Goal: Task Accomplishment & Management: Manage account settings

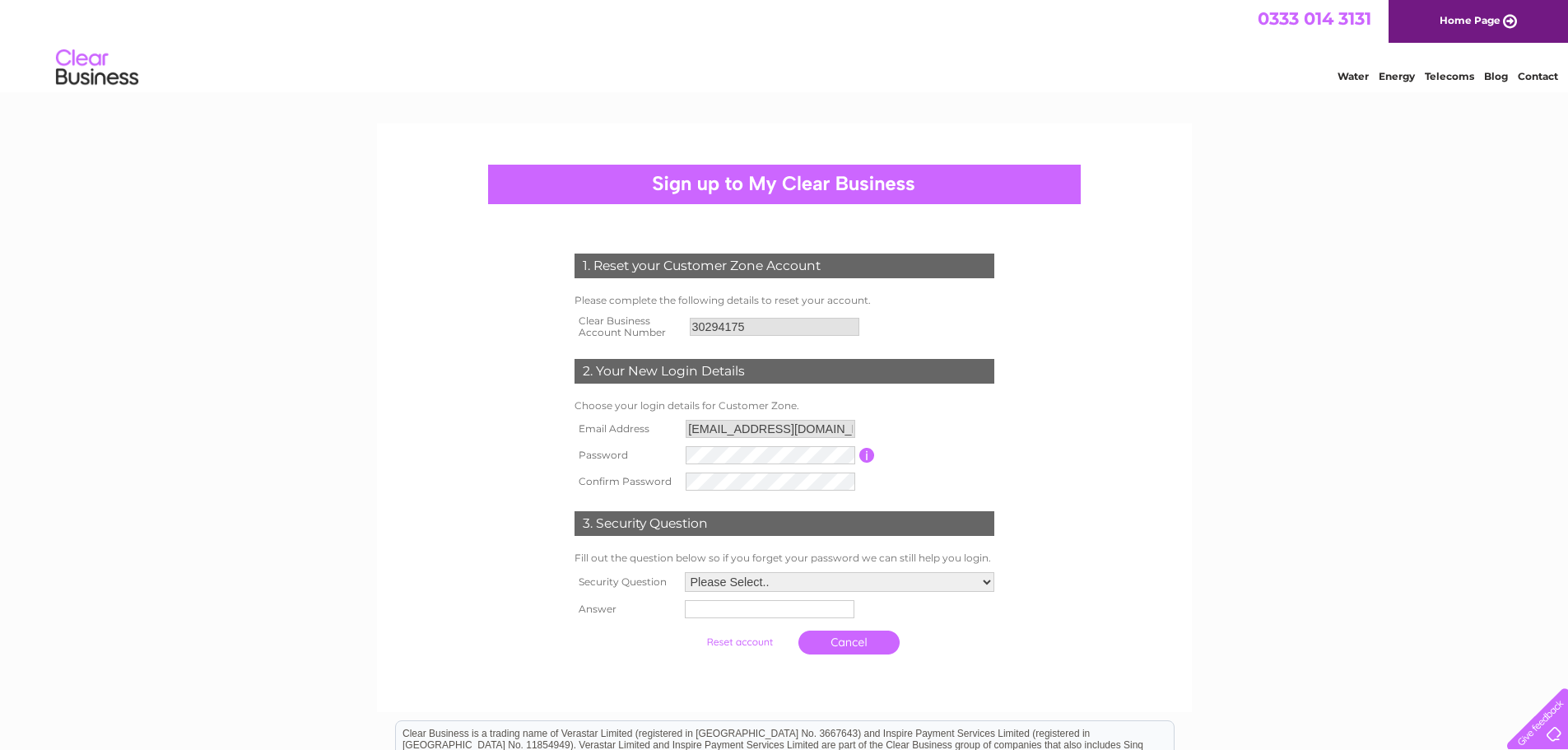
scroll to position [82, 0]
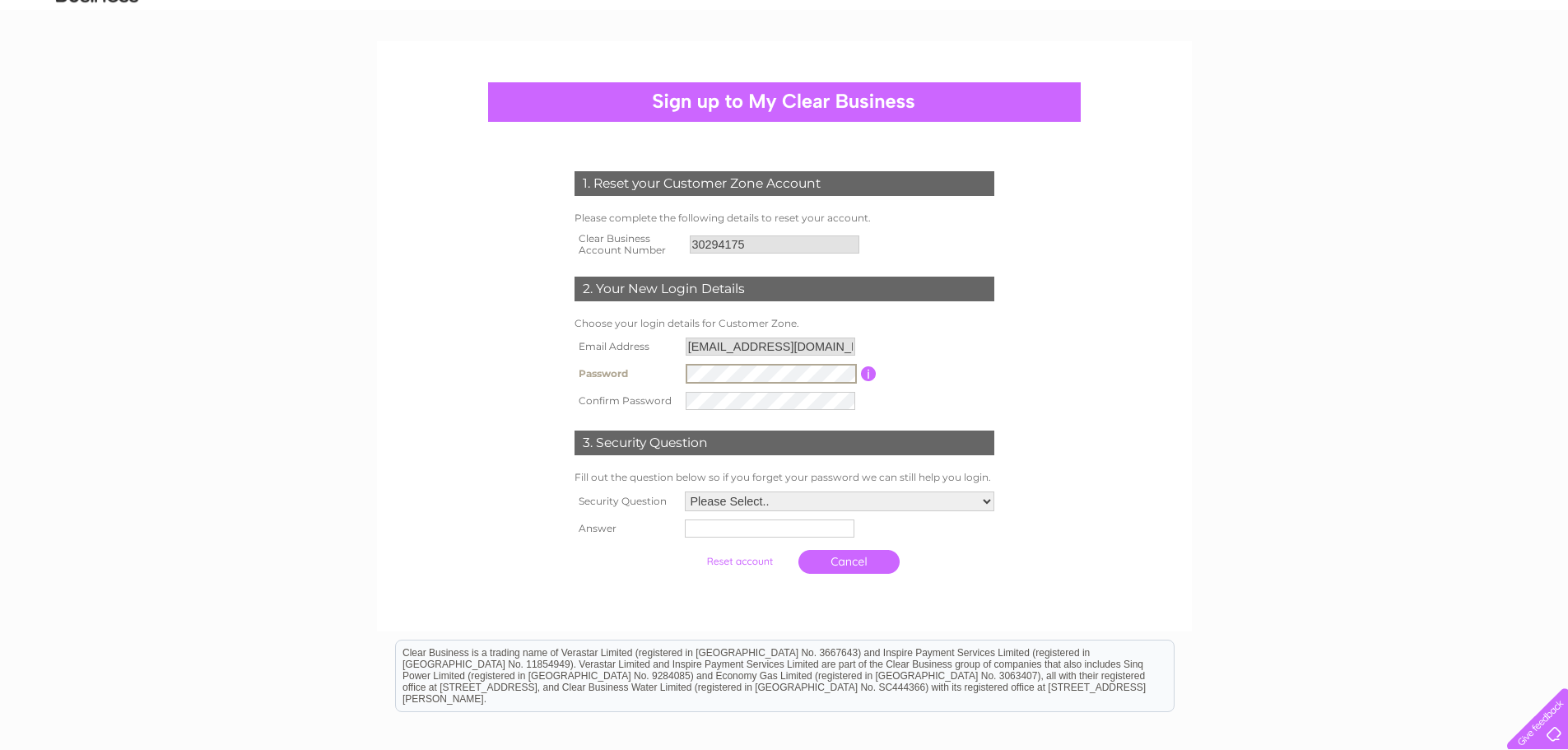
click at [1096, 319] on form "1. Reset your Customer Zone Account Please complete the following details to re…" at bounding box center [784, 377] width 784 height 477
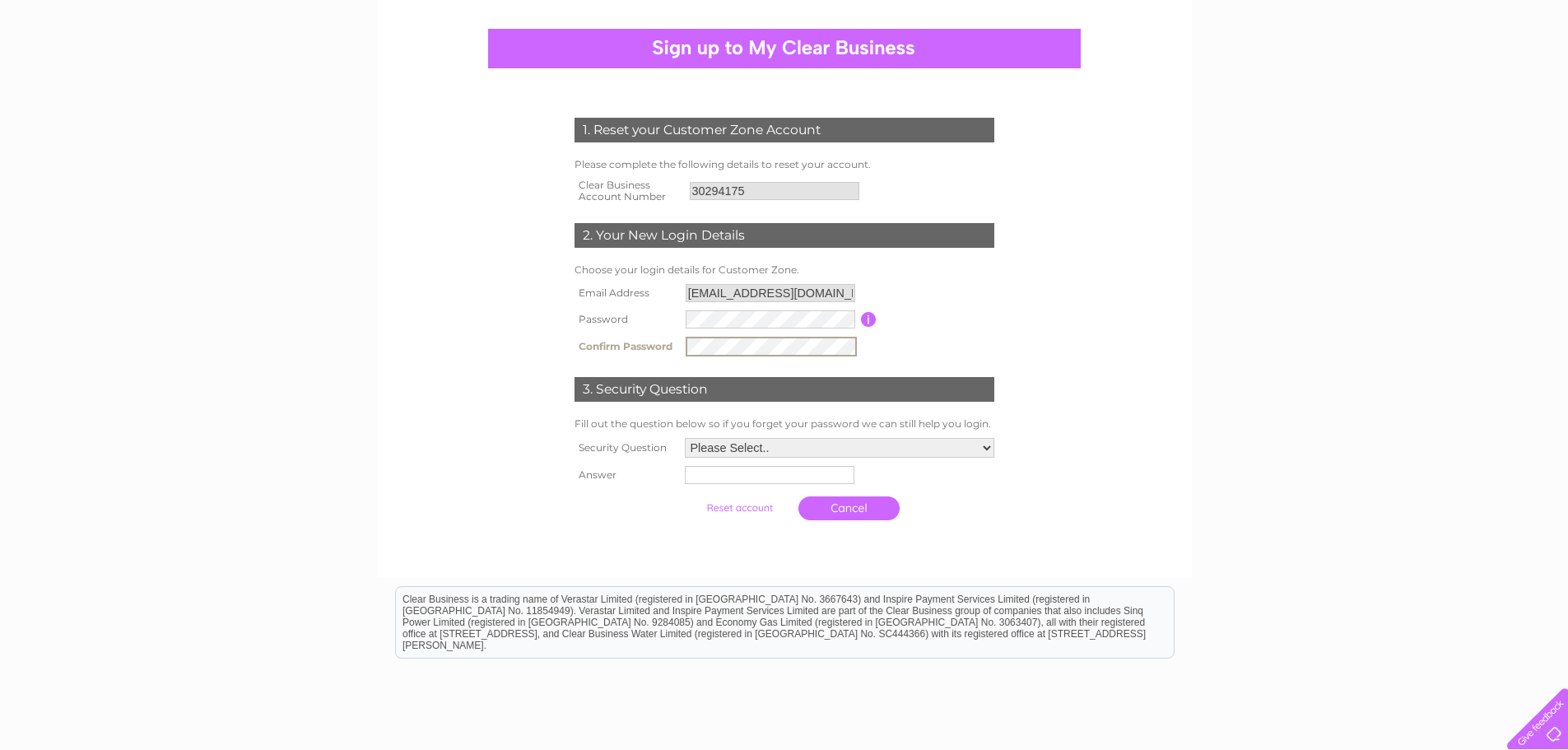
scroll to position [164, 0]
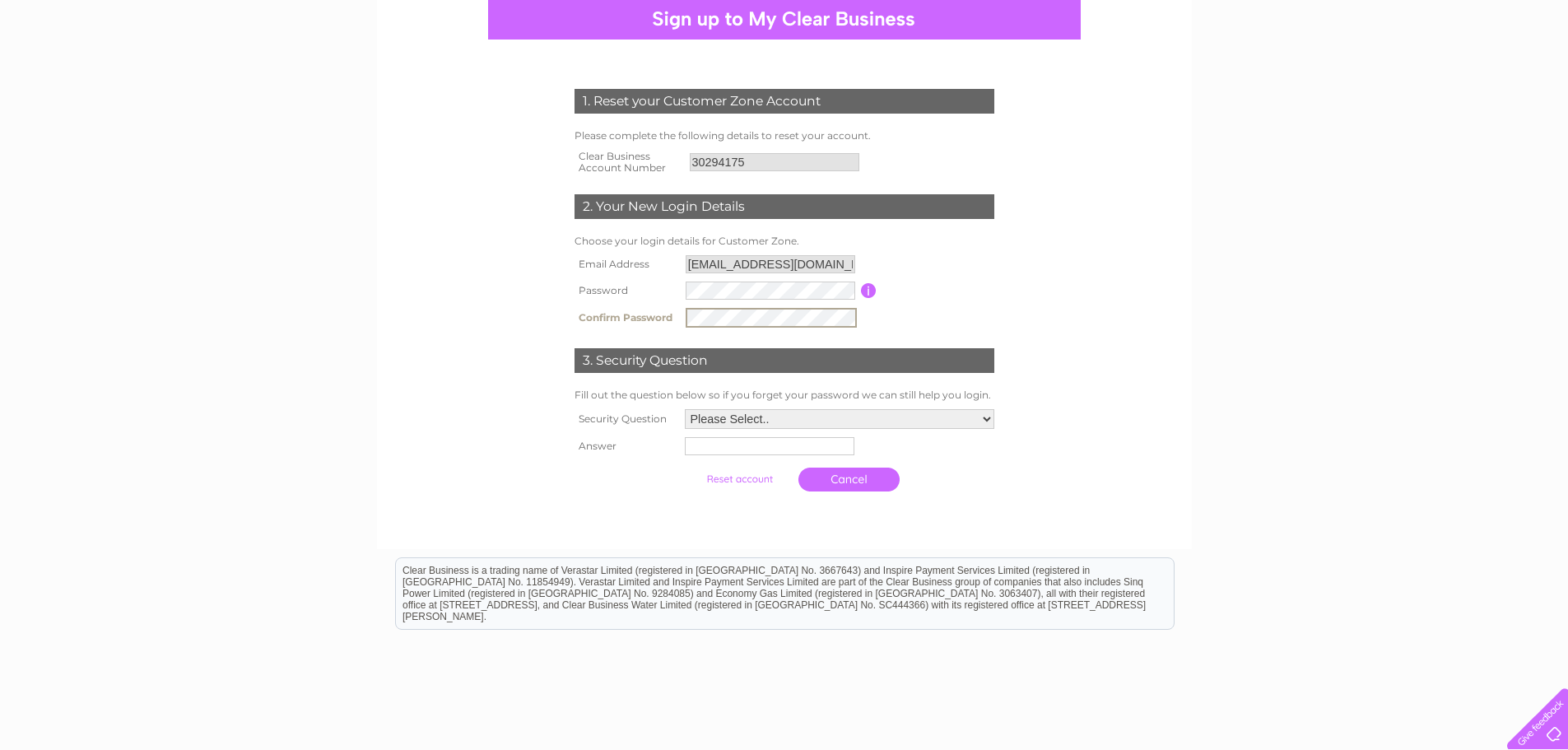
click at [740, 482] on input "submit" at bounding box center [740, 479] width 101 height 23
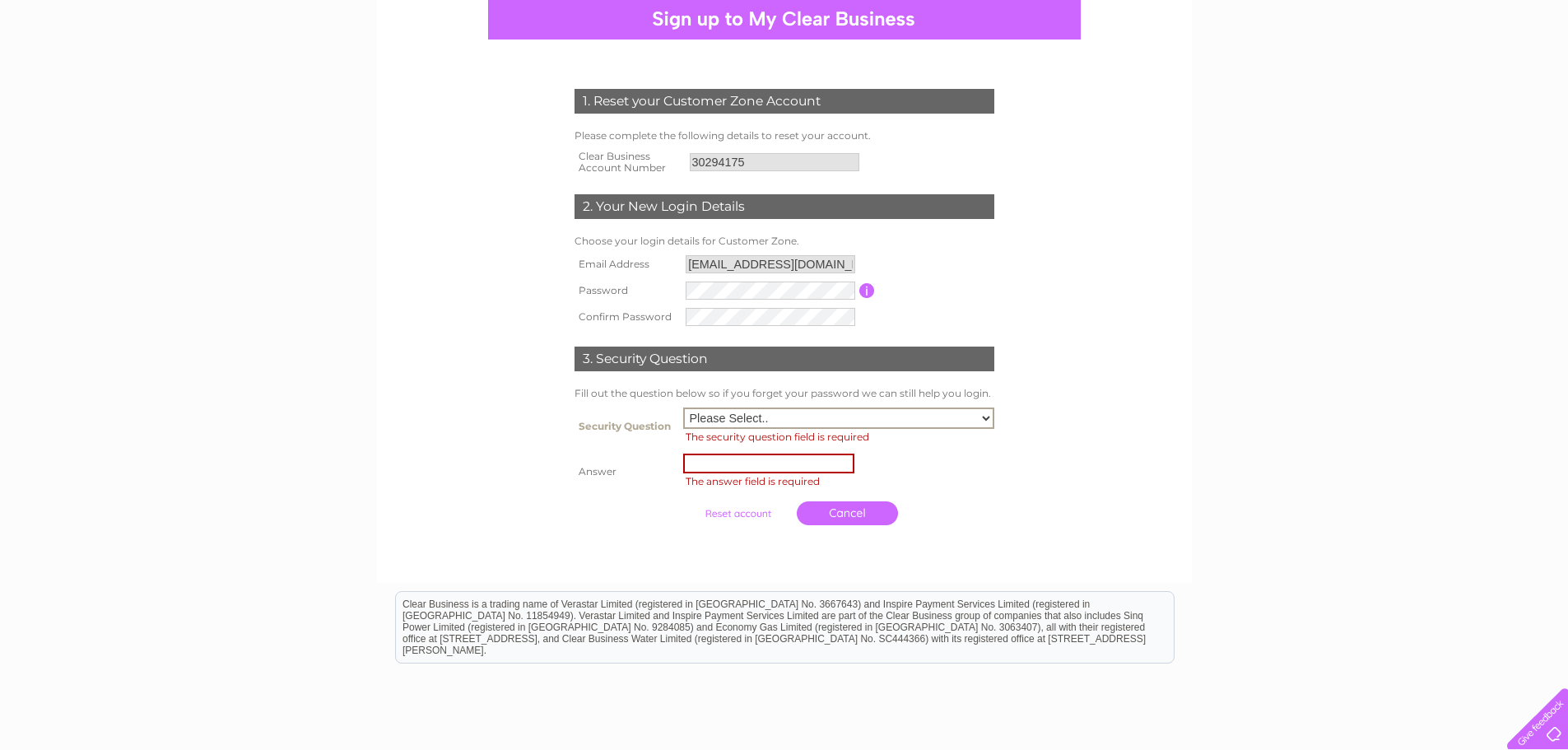
click at [891, 416] on select "Please Select.. In what town or city was your first job? In what town or city d…" at bounding box center [838, 419] width 311 height 22
select select "1"
click at [683, 408] on select "Please Select.. In what town or city was your first job? In what town or city d…" at bounding box center [838, 419] width 311 height 22
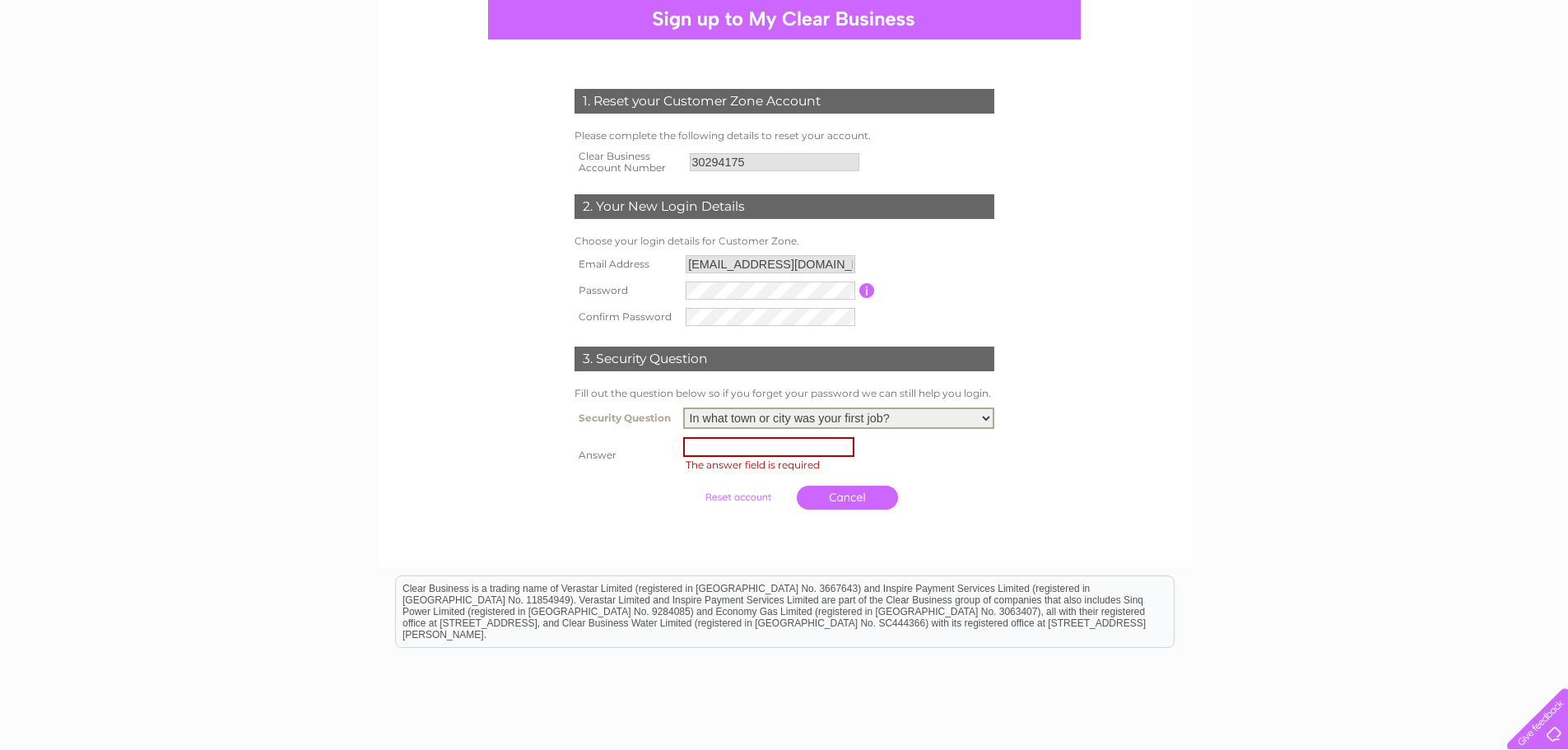
click at [735, 452] on input "text" at bounding box center [769, 447] width 171 height 20
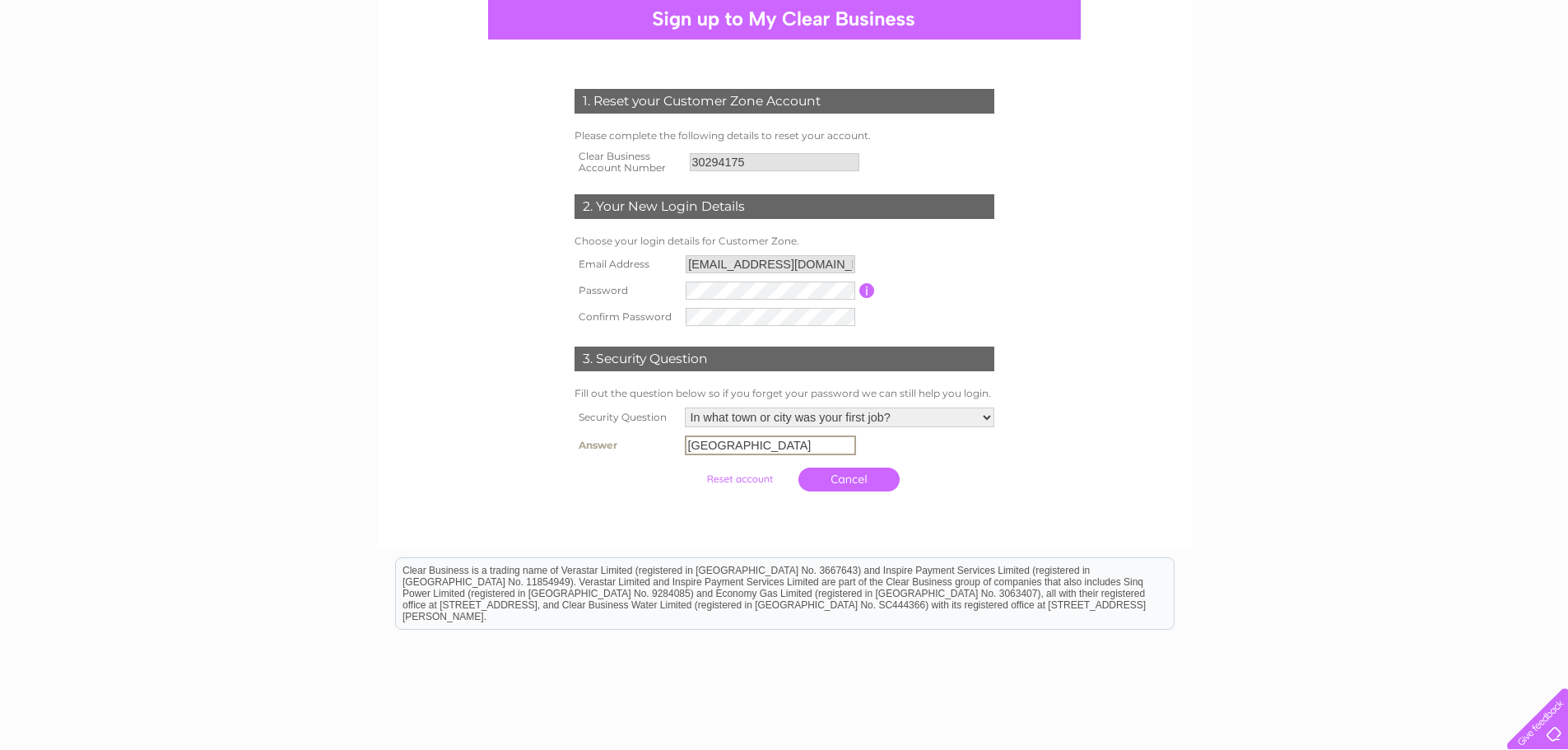
type input "[GEOGRAPHIC_DATA]"
click at [739, 478] on input "submit" at bounding box center [740, 479] width 101 height 23
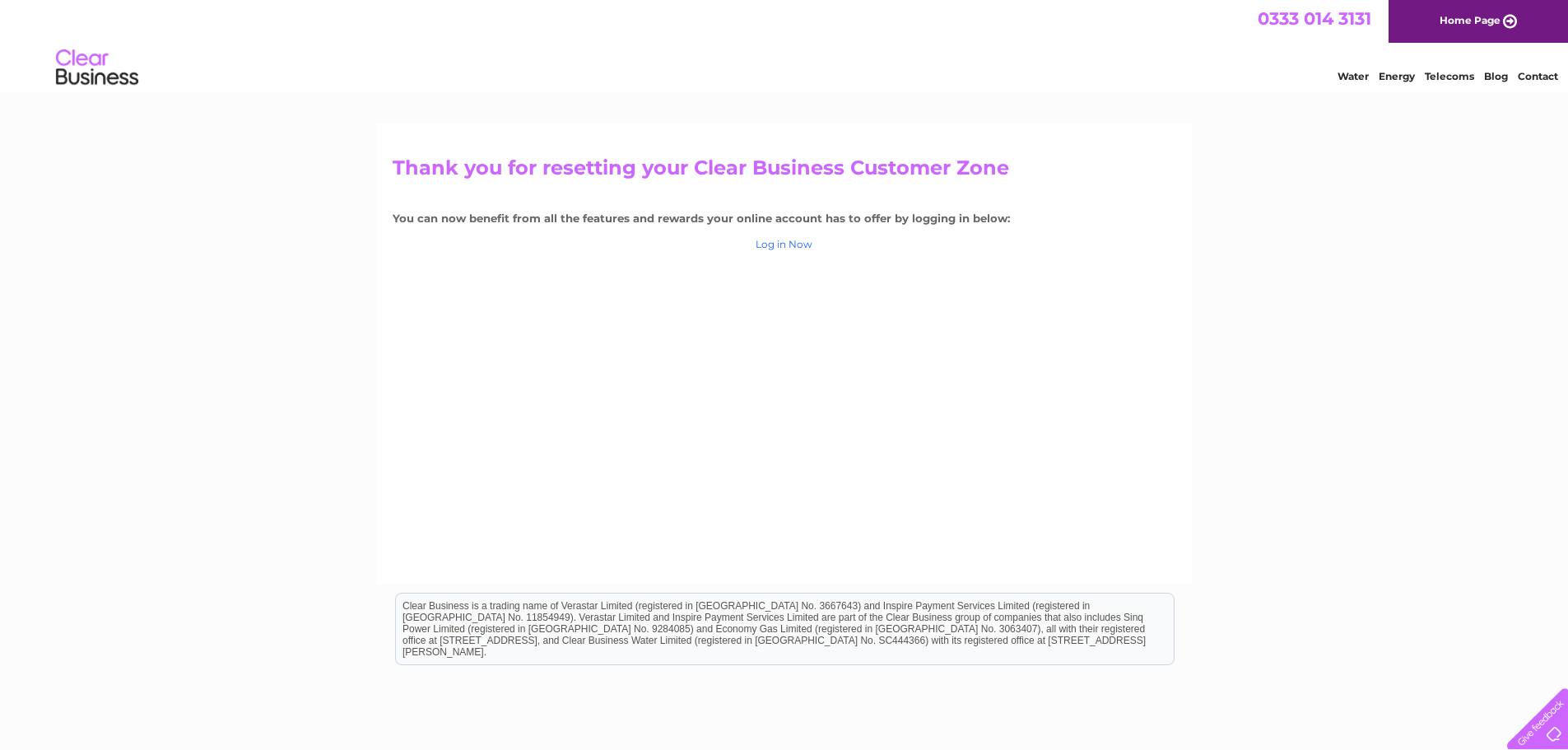
click at [767, 246] on link "Log in Now" at bounding box center [784, 244] width 56 height 12
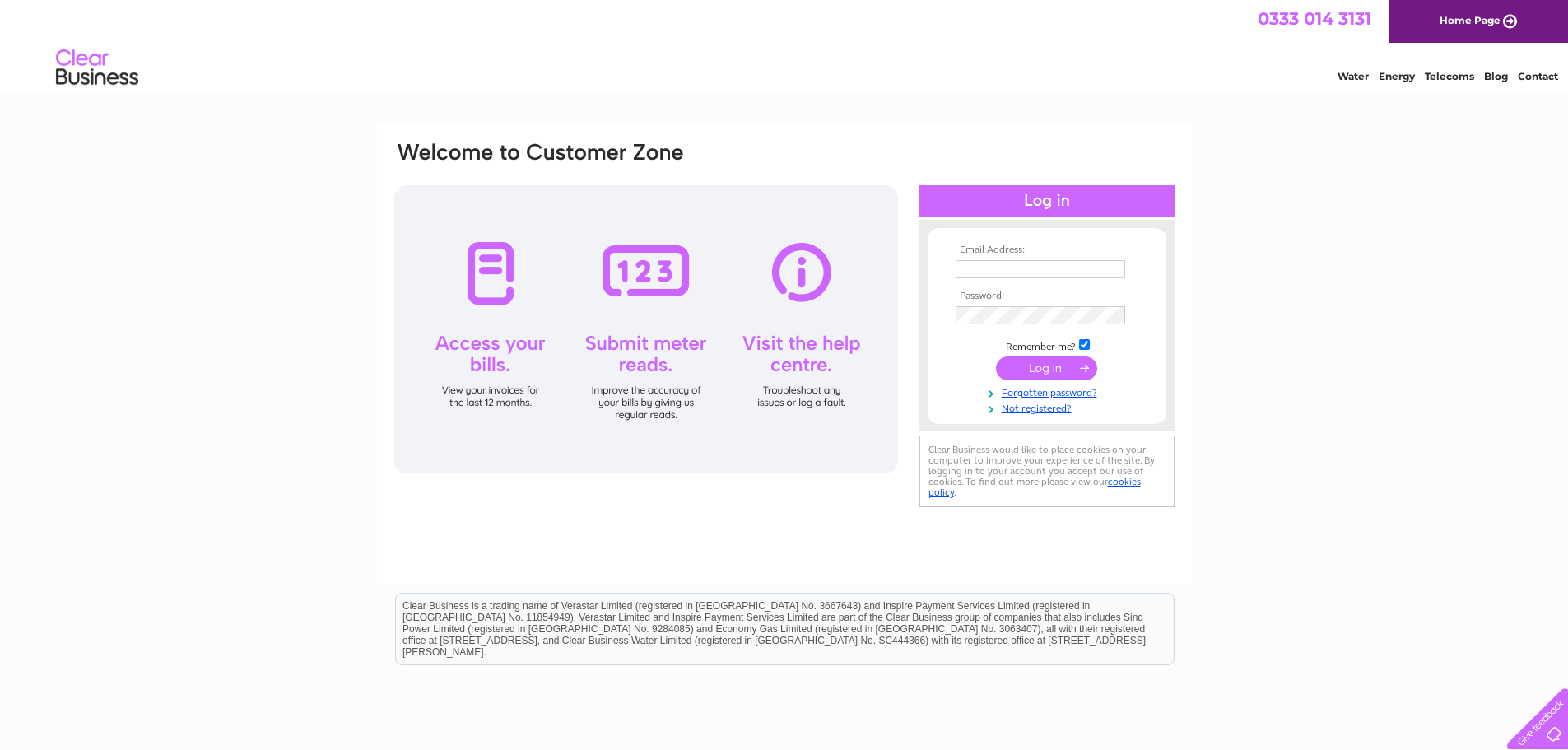
type input "[EMAIL_ADDRESS][DOMAIN_NAME]"
click at [1058, 367] on input "submit" at bounding box center [1047, 368] width 101 height 23
